Goal: Task Accomplishment & Management: Manage account settings

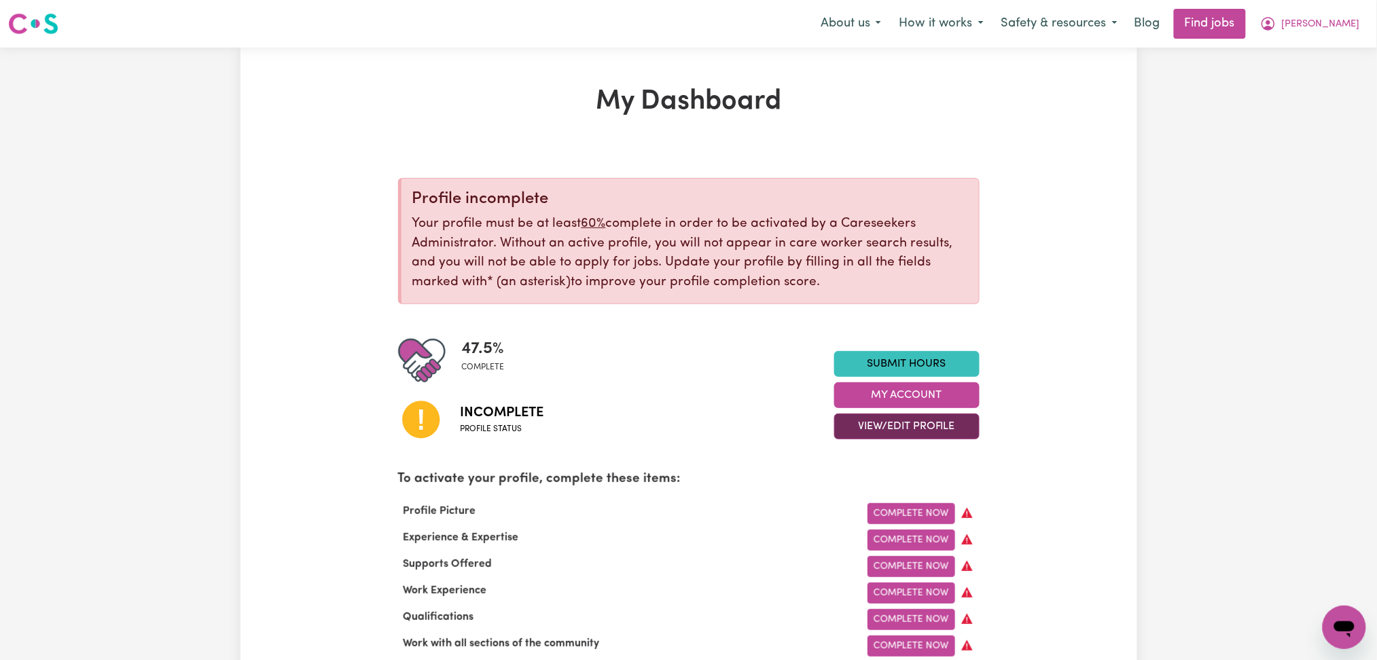
click at [877, 432] on button "View/Edit Profile" at bounding box center [906, 427] width 145 height 26
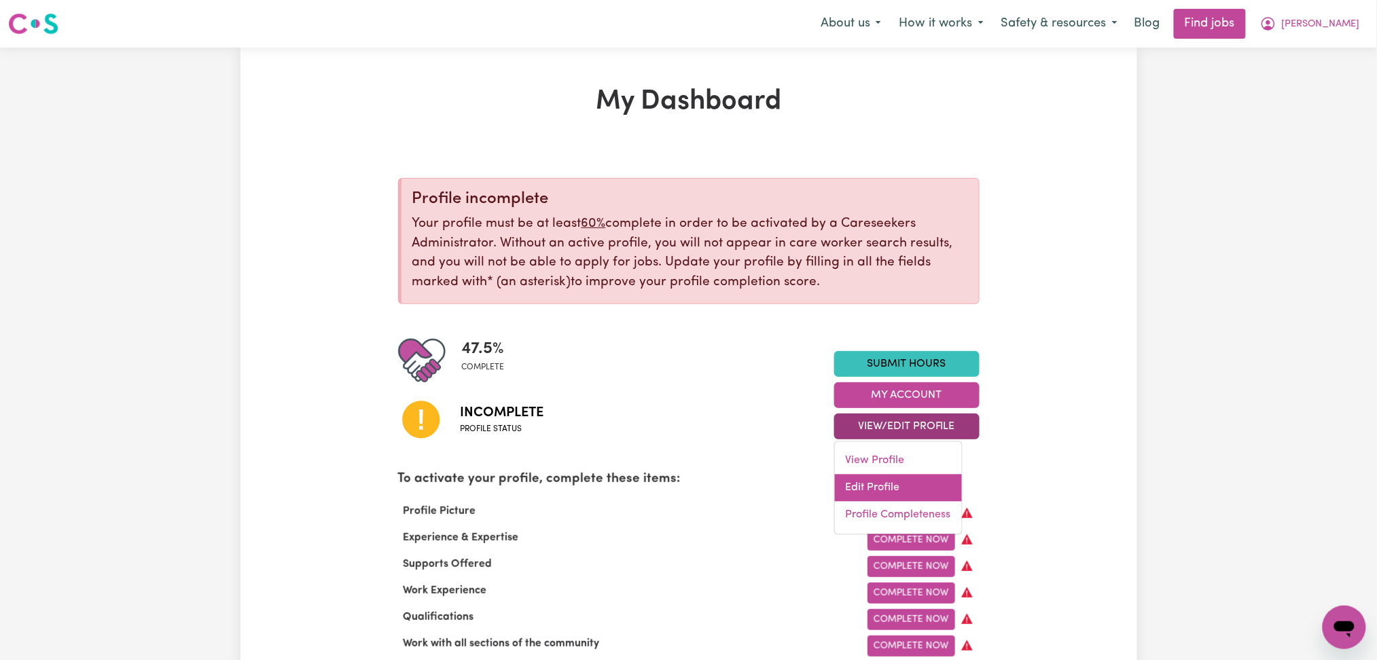
click at [863, 477] on link "Edit Profile" at bounding box center [898, 488] width 127 height 27
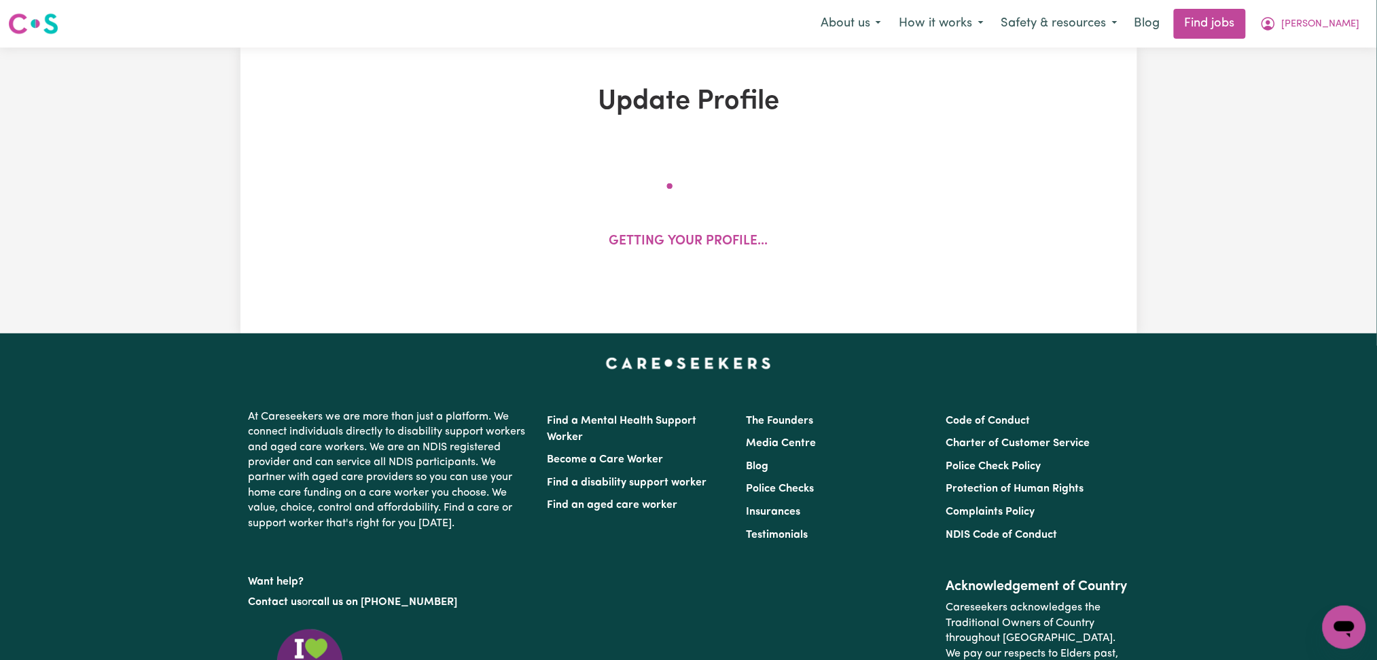
select select "[DEMOGRAPHIC_DATA]"
select select "Student Visa"
select select "Studying a healthcare related degree or qualification"
select select "40"
select select "42"
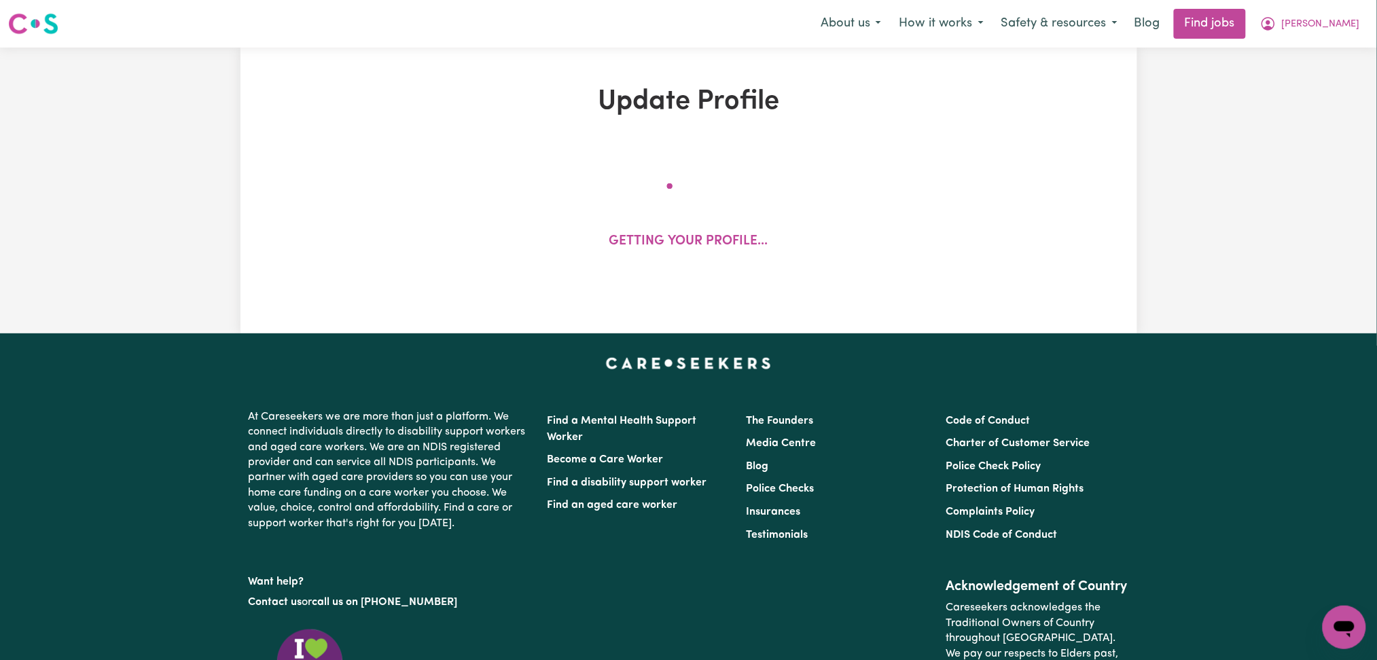
select select "45"
select select "50"
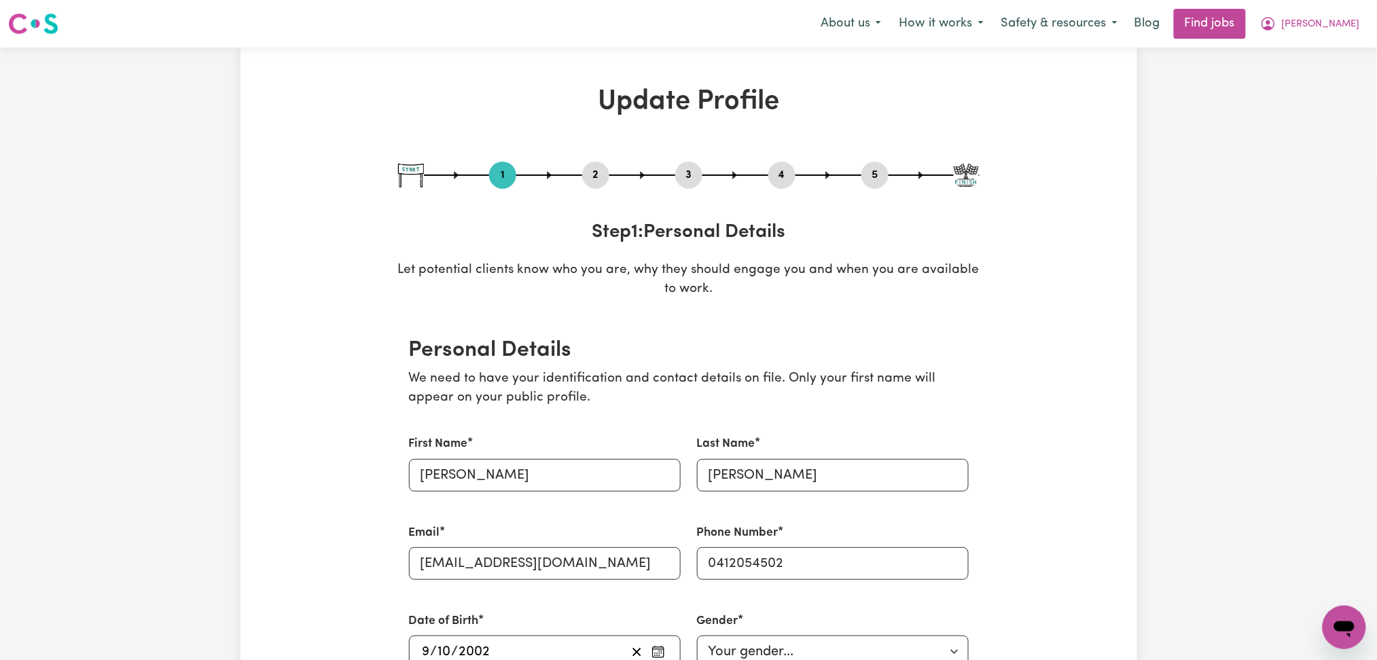
click at [590, 170] on button "2" at bounding box center [595, 175] width 27 height 18
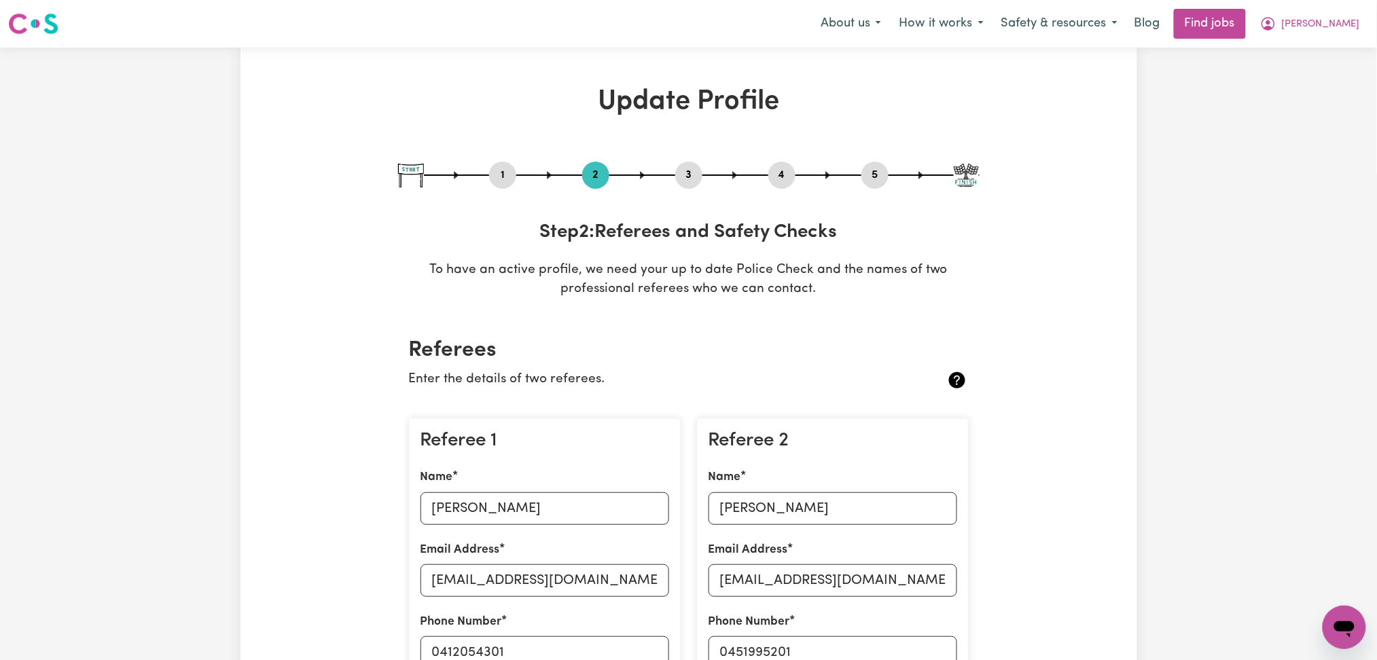
click at [511, 179] on button "1" at bounding box center [502, 175] width 27 height 18
select select "[DEMOGRAPHIC_DATA]"
select select "Student Visa"
select select "Studying a healthcare related degree or qualification"
select select "40"
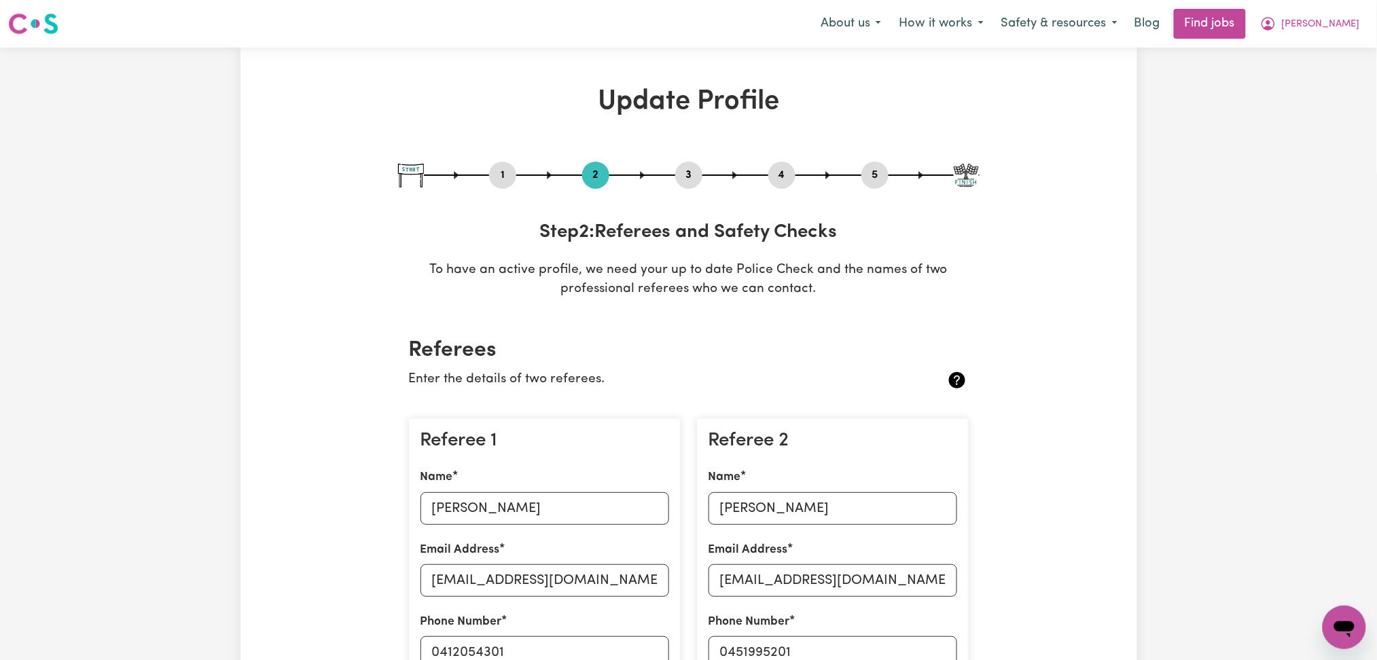
select select "42"
select select "45"
select select "50"
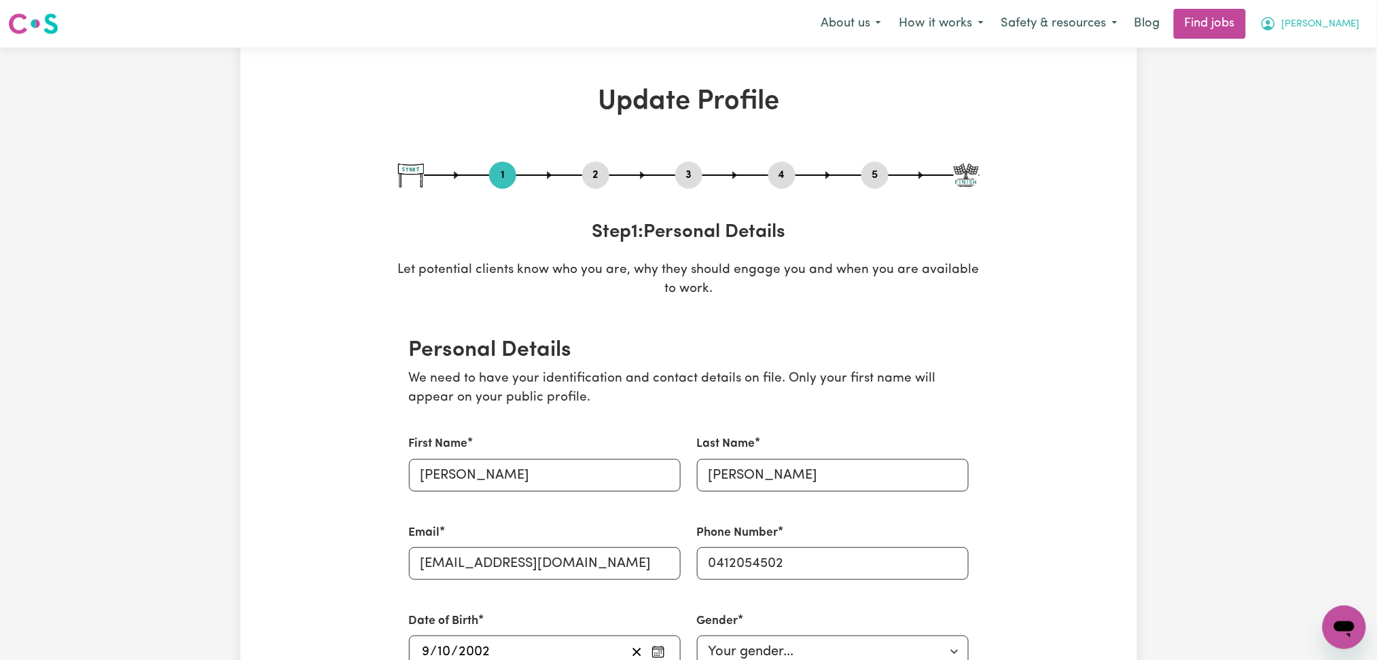
click at [1341, 10] on button "[PERSON_NAME]" at bounding box center [1309, 24] width 117 height 29
click at [607, 163] on div "1 2 3 4 5" at bounding box center [688, 175] width 581 height 27
click at [598, 179] on button "2" at bounding box center [595, 175] width 27 height 18
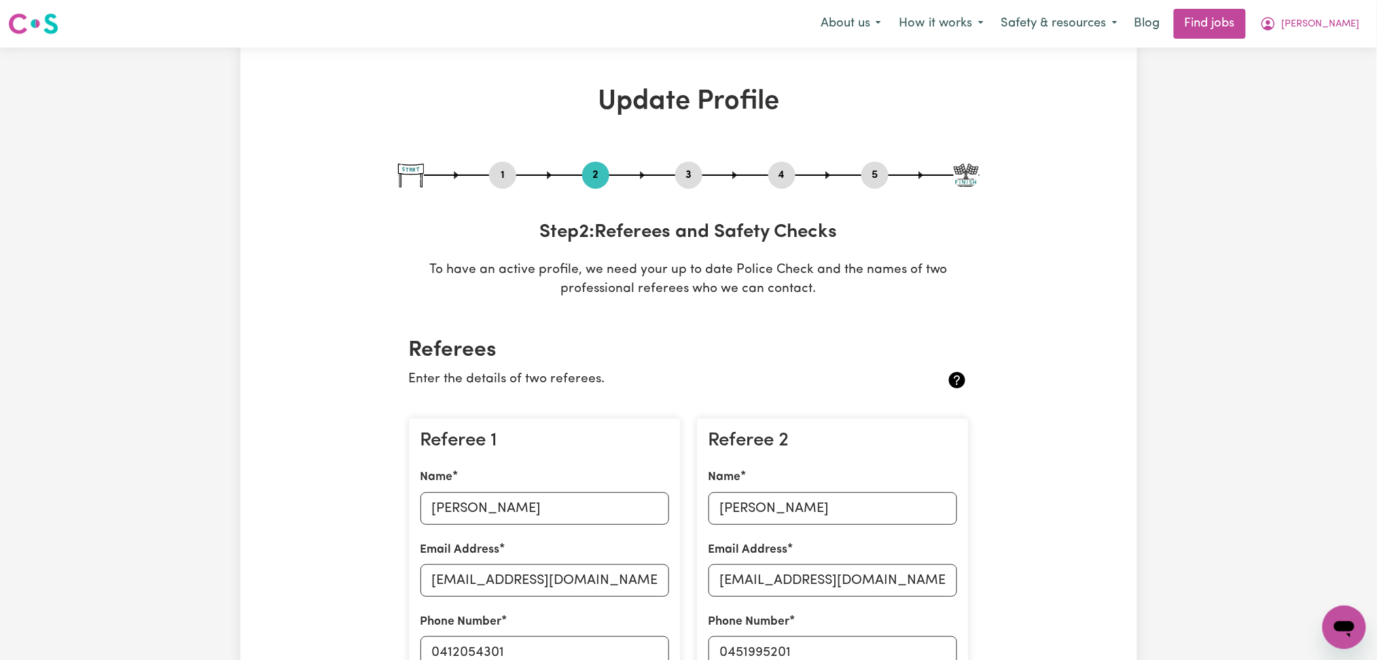
scroll to position [181, 0]
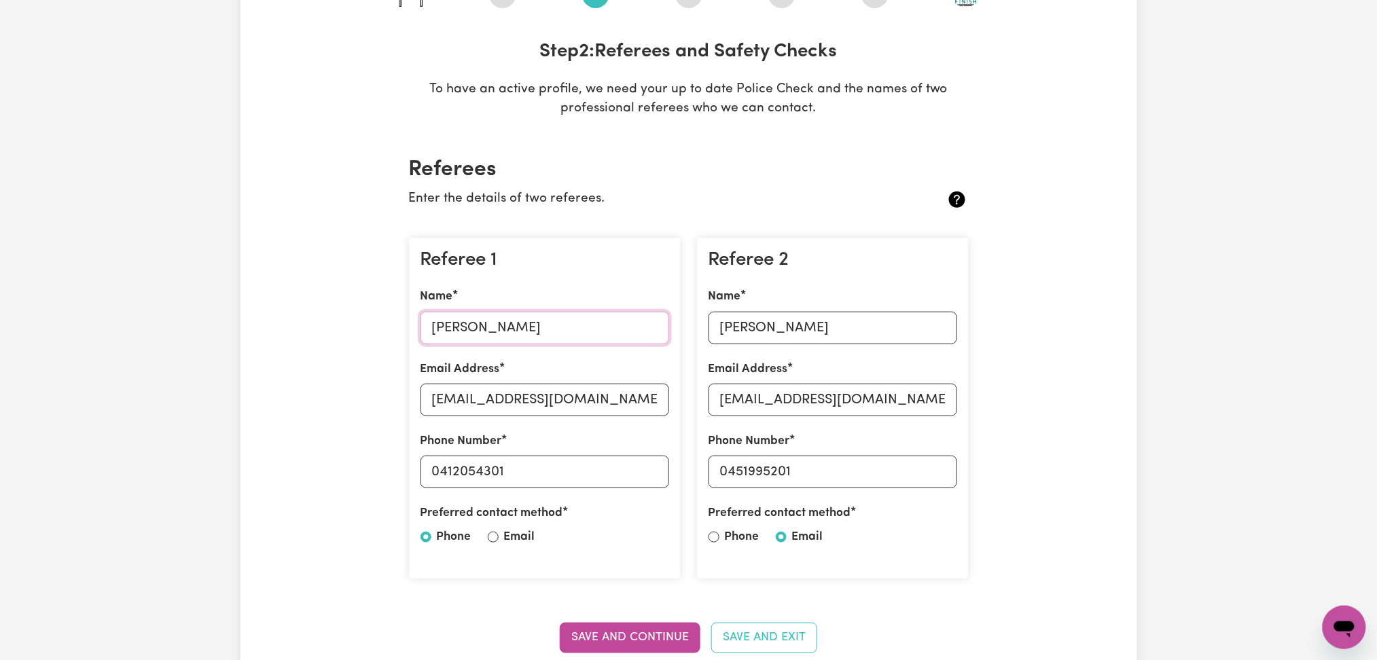
click at [483, 335] on input "[PERSON_NAME]" at bounding box center [544, 328] width 249 height 33
click at [515, 386] on input "[EMAIL_ADDRESS][DOMAIN_NAME]" at bounding box center [544, 400] width 249 height 33
drag, startPoint x: 441, startPoint y: 471, endPoint x: 606, endPoint y: 471, distance: 164.4
click at [606, 471] on input "0412054301" at bounding box center [544, 472] width 249 height 33
click at [818, 322] on input "[PERSON_NAME]" at bounding box center [832, 328] width 249 height 33
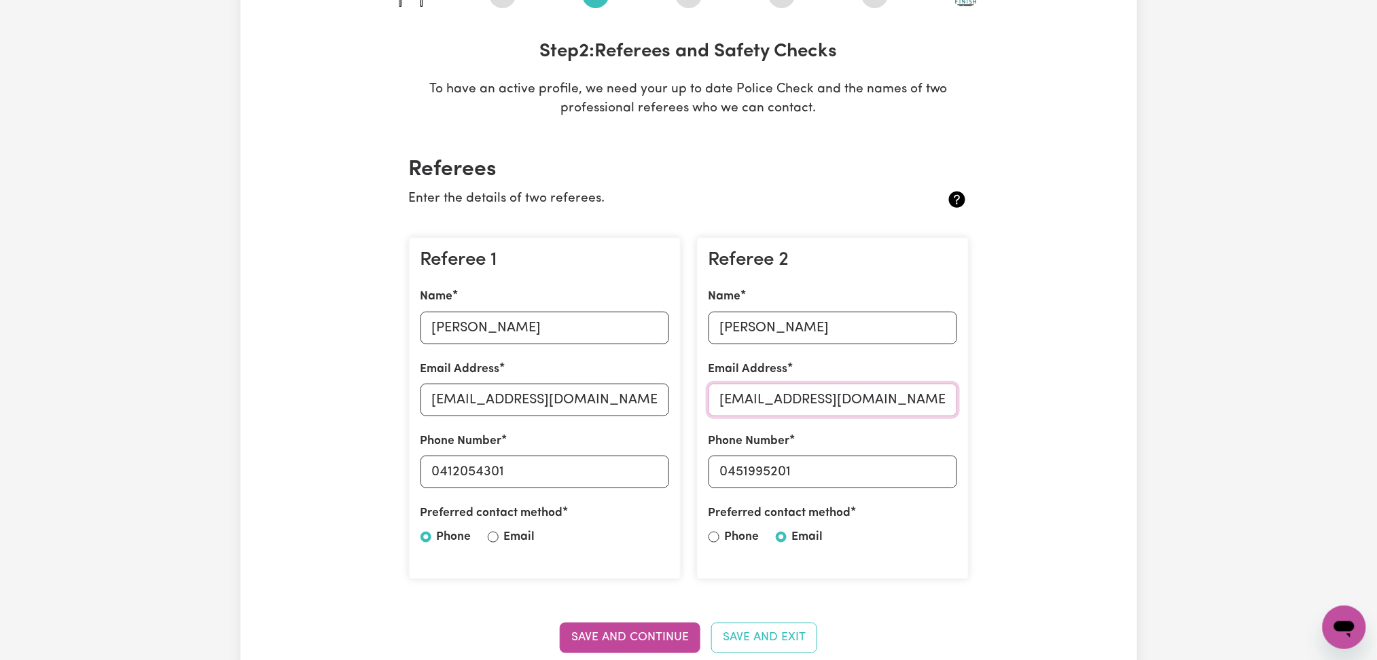
click at [819, 393] on input "[EMAIL_ADDRESS][DOMAIN_NAME]" at bounding box center [832, 400] width 249 height 33
drag, startPoint x: 728, startPoint y: 467, endPoint x: 865, endPoint y: 467, distance: 137.2
click at [865, 467] on input "0451995201" at bounding box center [832, 472] width 249 height 33
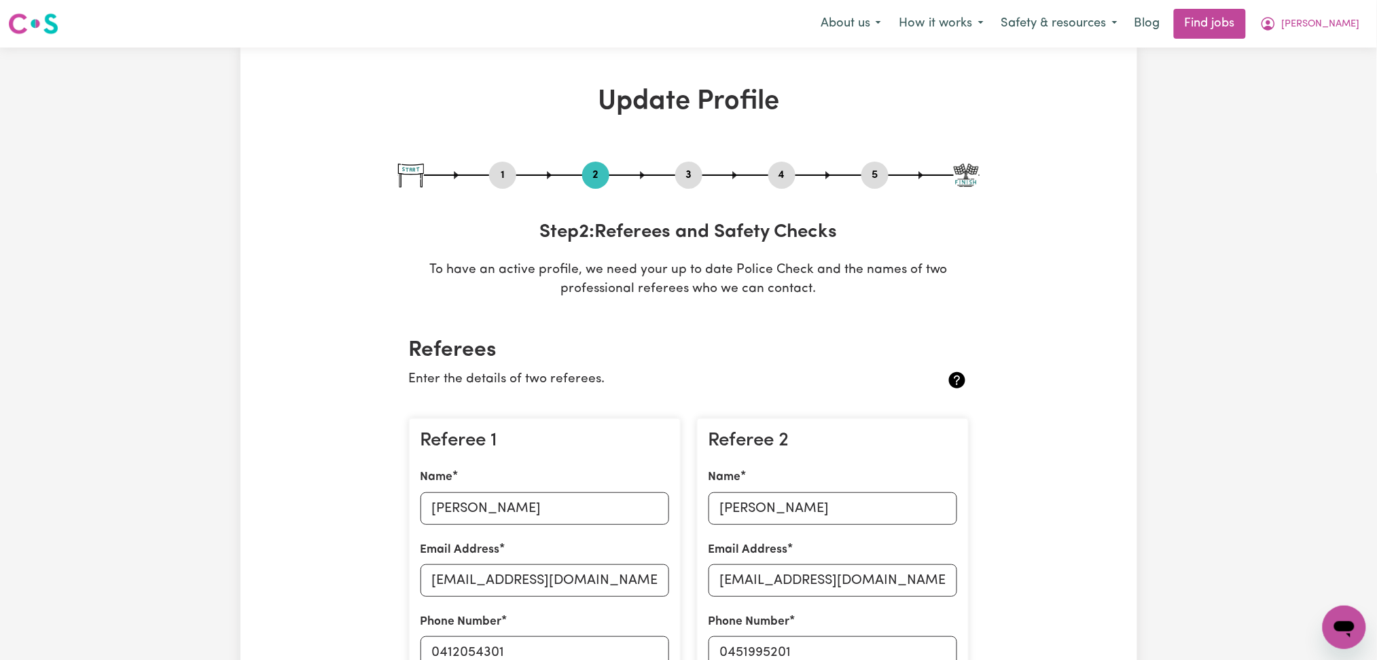
click at [873, 164] on div "5" at bounding box center [874, 175] width 27 height 27
click at [873, 167] on button "5" at bounding box center [874, 175] width 27 height 18
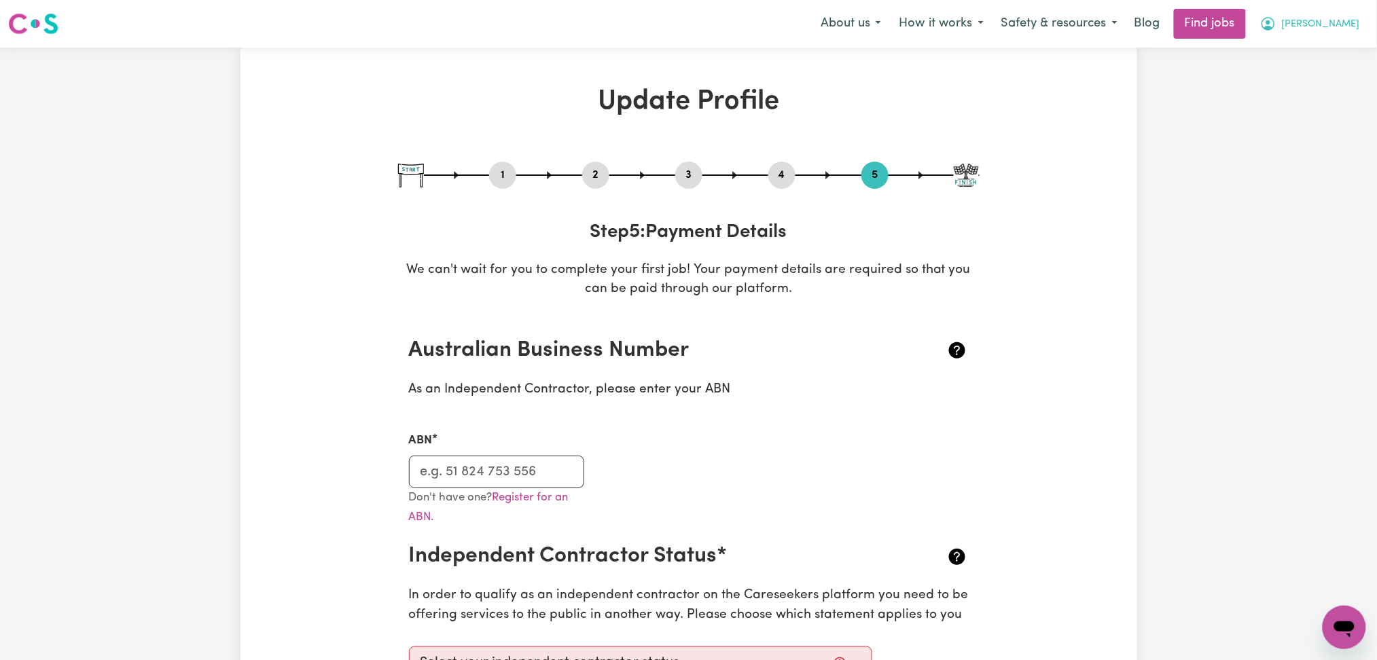
click at [1306, 12] on button "[PERSON_NAME]" at bounding box center [1309, 24] width 117 height 29
click at [1307, 82] on link "My Dashboard" at bounding box center [1314, 78] width 107 height 26
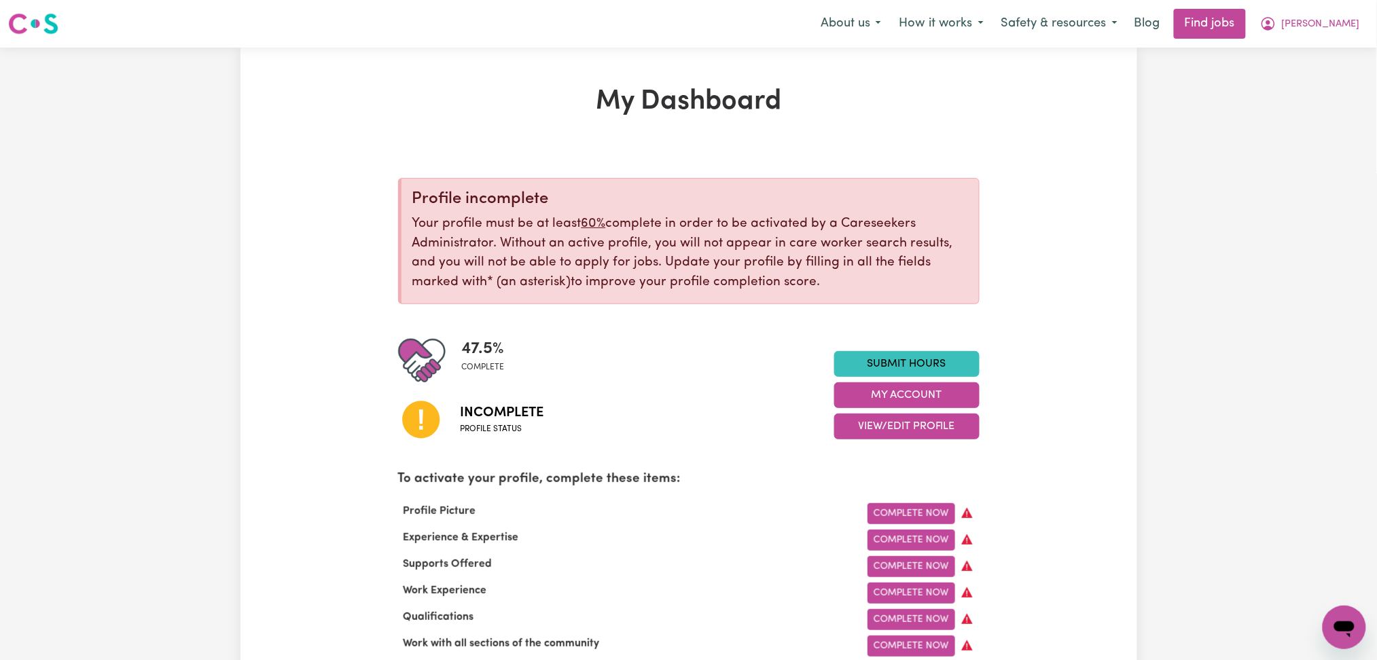
drag, startPoint x: 1306, startPoint y: 19, endPoint x: 1305, endPoint y: 38, distance: 19.1
click at [1276, 20] on icon "My Account" at bounding box center [1268, 24] width 16 height 16
click at [1311, 107] on link "Logout" at bounding box center [1314, 104] width 107 height 26
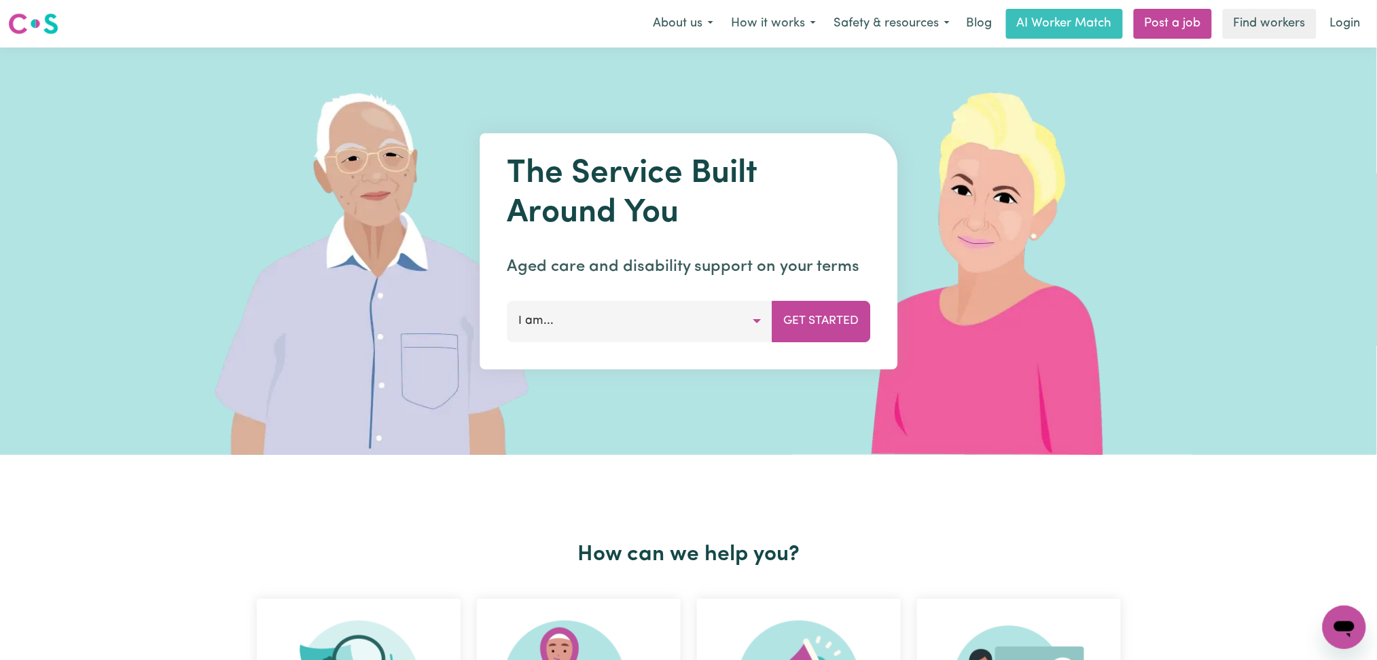
click at [1356, 24] on link "Login" at bounding box center [1345, 24] width 47 height 30
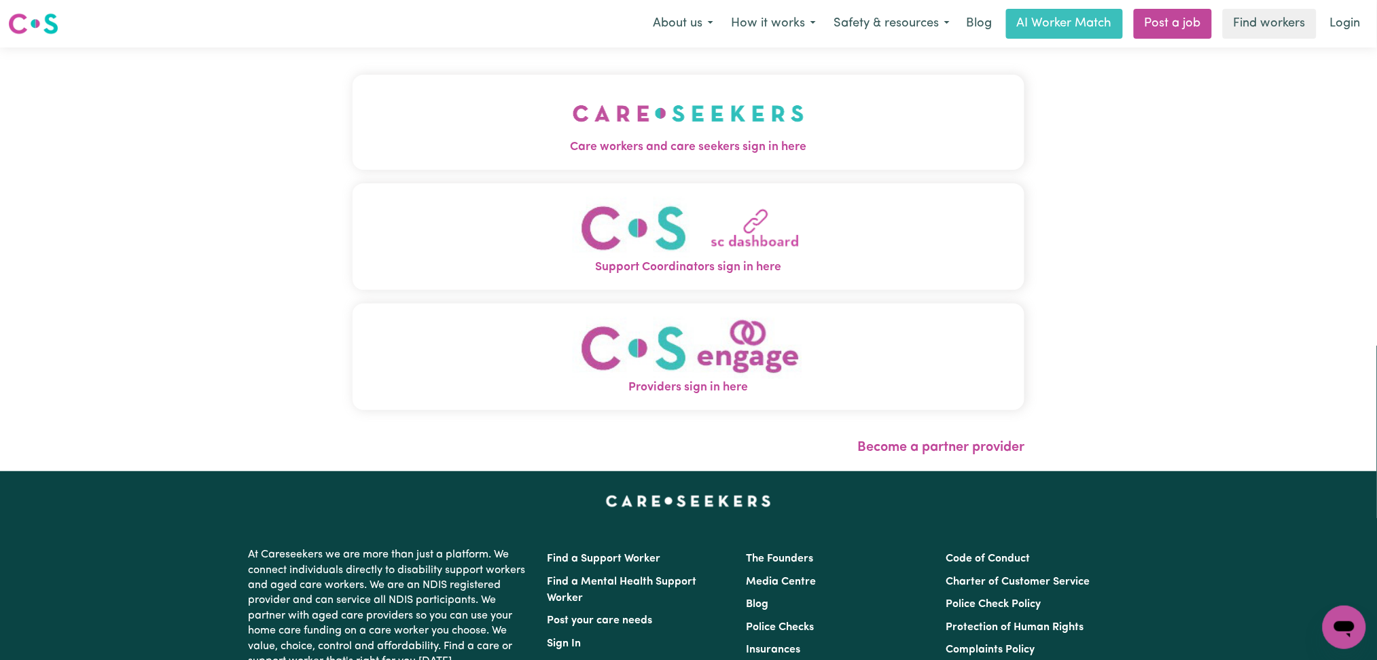
click at [547, 86] on button "Care workers and care seekers sign in here" at bounding box center [688, 122] width 672 height 95
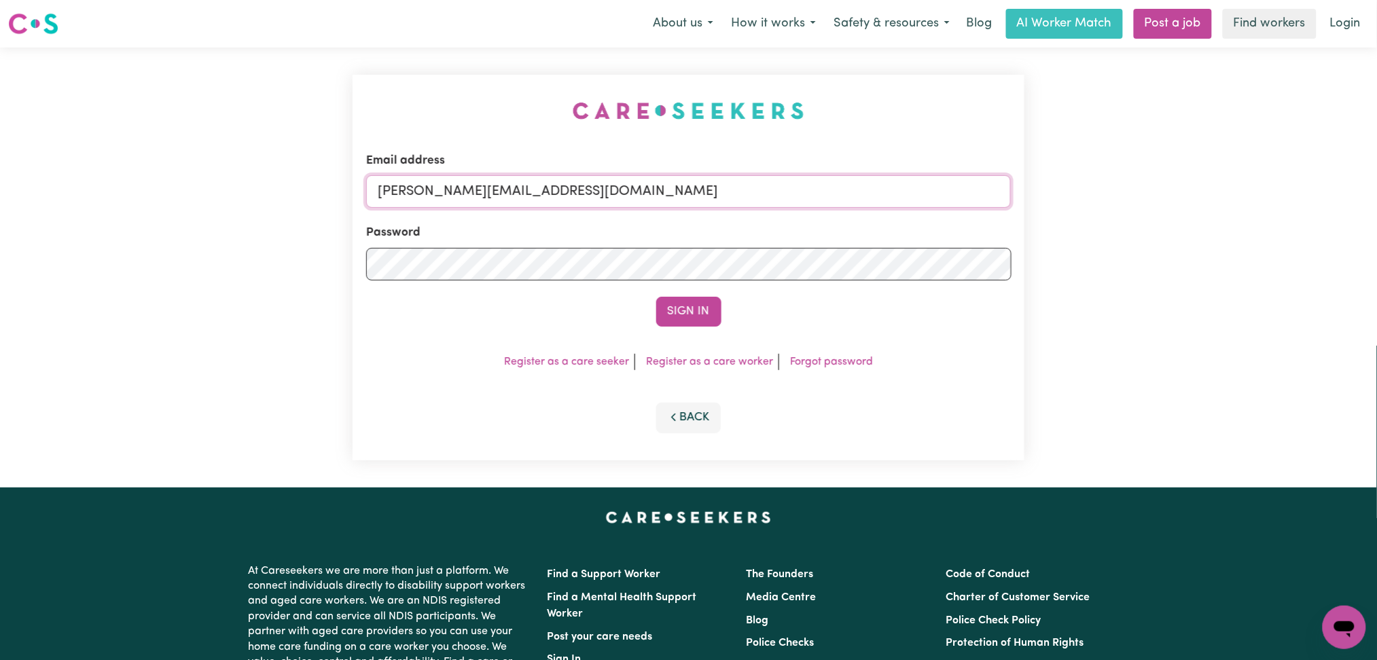
click at [564, 196] on input "[PERSON_NAME][EMAIL_ADDRESS][DOMAIN_NAME]" at bounding box center [688, 191] width 645 height 33
drag, startPoint x: 448, startPoint y: 189, endPoint x: 738, endPoint y: 202, distance: 290.3
click at [746, 200] on input "Superuser~[EMAIL_ADDRESS][DOMAIN_NAME]" at bounding box center [688, 191] width 645 height 33
type input "Superuser~[EMAIL_ADDRESS][DOMAIN_NAME]"
drag, startPoint x: 700, startPoint y: 305, endPoint x: 969, endPoint y: 107, distance: 334.2
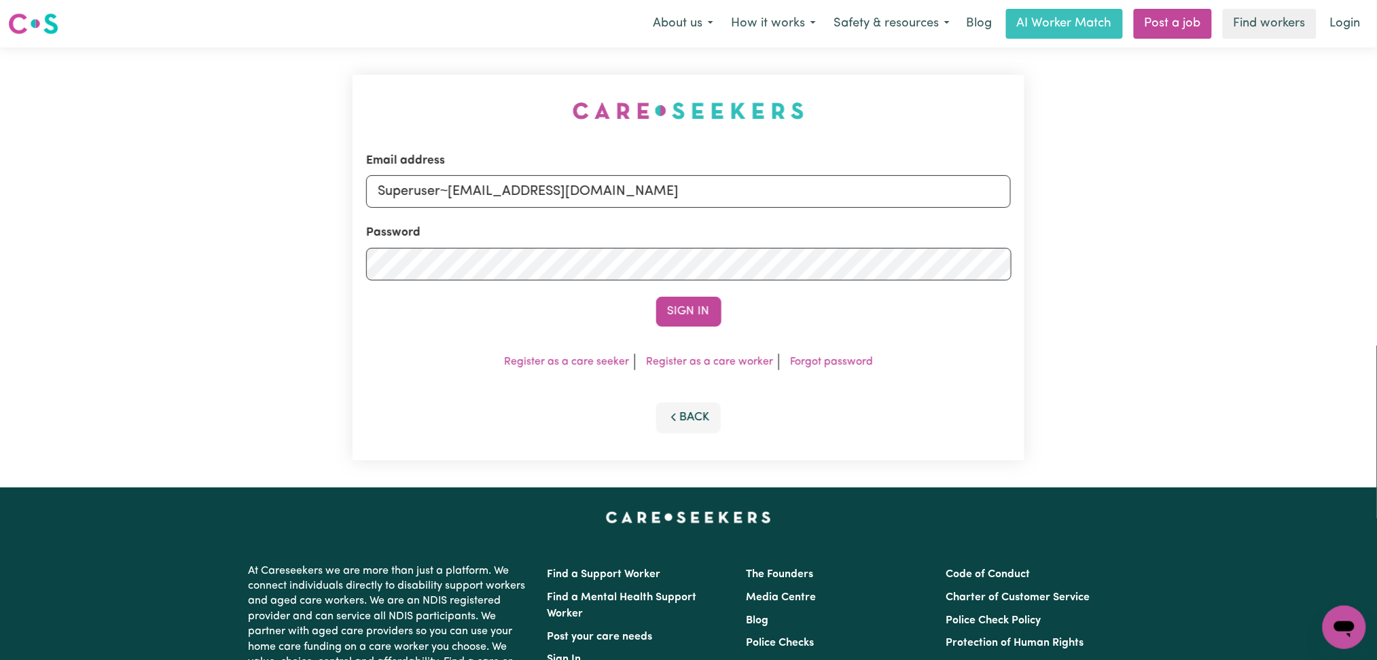
click at [702, 306] on button "Sign In" at bounding box center [688, 312] width 65 height 30
